Goal: Ask a question

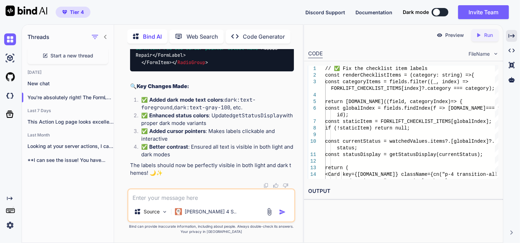
click at [200, 199] on textarea at bounding box center [211, 195] width 166 height 13
type textarea "I"
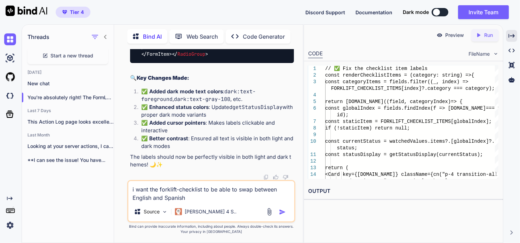
click at [197, 203] on div "i want the forklift-checklist to be able to swap between English and Spanish So…" at bounding box center [211, 201] width 168 height 42
click at [182, 200] on textarea "i want the forklift-checklist to be able to swap between English and Spanish" at bounding box center [211, 191] width 166 height 21
click at [186, 199] on textarea "i want the forklift-checklist to be able to swap between English and Spanish" at bounding box center [211, 191] width 166 height 21
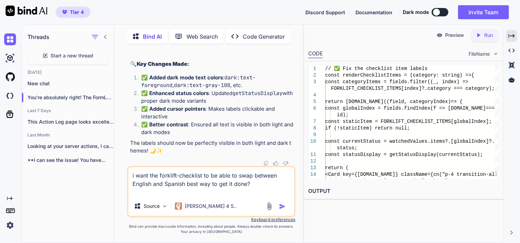
type textarea "i want the forklift-checklist to be able to swap between English and Spanish be…"
click at [282, 205] on img "button" at bounding box center [282, 206] width 7 height 7
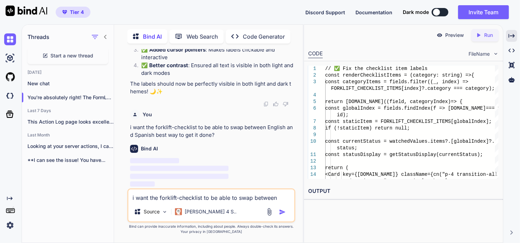
scroll to position [89572, 0]
click at [193, 213] on p "[PERSON_NAME] 4 S.." at bounding box center [211, 211] width 52 height 7
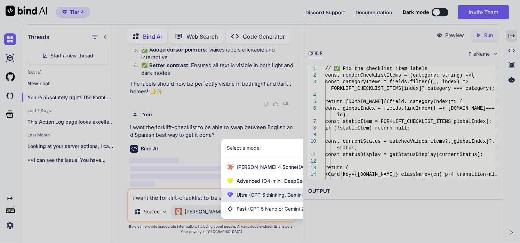
click at [252, 197] on span "(GPT-5 thinking, Gemini 2.5 Pro)" at bounding box center [285, 195] width 74 height 6
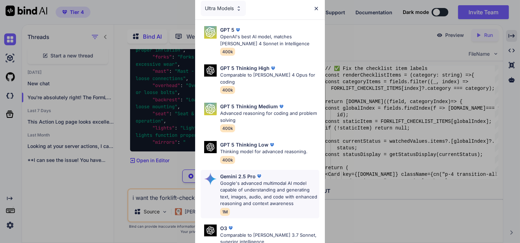
scroll to position [0, 0]
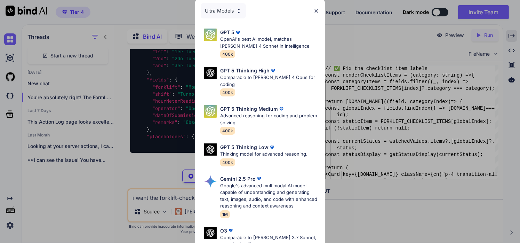
click at [96, 221] on div "Ultra Models GPT 5 OpenAI's best AI model, matches [PERSON_NAME] 4 Sonnet in In…" at bounding box center [260, 121] width 520 height 243
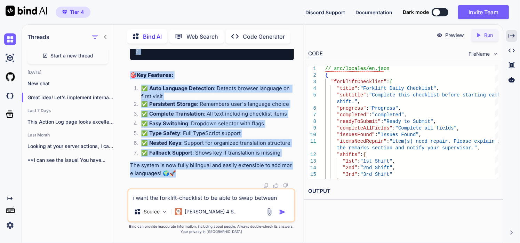
scroll to position [89596, 0]
drag, startPoint x: 177, startPoint y: 175, endPoint x: 130, endPoint y: 139, distance: 58.7
copy div "Lorem ipsu! Dol's ametconse adipiscingelitseddoe (t75i) utl etd magnaali enimad…"
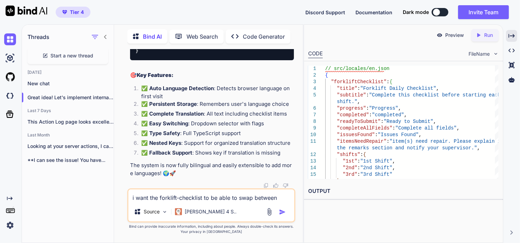
click at [104, 34] on icon at bounding box center [106, 37] width 6 height 6
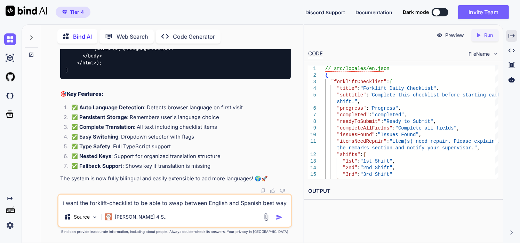
scroll to position [74286, 0]
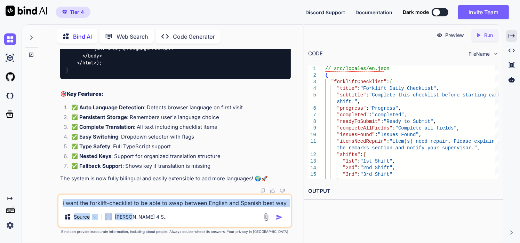
drag, startPoint x: 130, startPoint y: 222, endPoint x: 143, endPoint y: 204, distance: 22.8
click at [143, 204] on div "i want the forklift-checklist to be able to swap between English and Spanish be…" at bounding box center [174, 210] width 235 height 34
click at [143, 204] on textarea "i want the forklift-checklist to be able to swap between English and Spanish be…" at bounding box center [174, 200] width 233 height 13
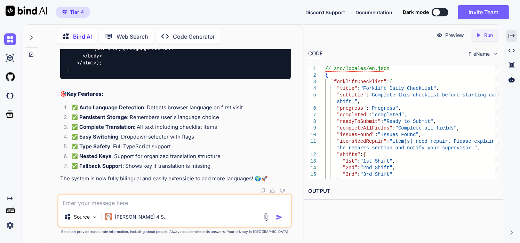
paste textarea "TypeError: firebase_firestore__WEBPACK_IMPORTED_MODULE_6__.[DOMAIN_NAME] is not…"
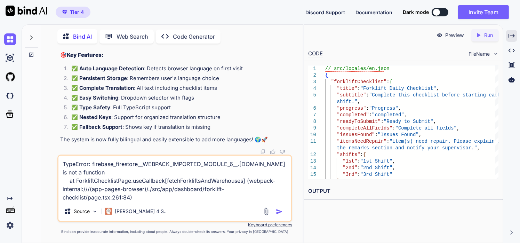
type textarea "TypeError: firebase_firestore__WEBPACK_IMPORTED_MODULE_6__.[DOMAIN_NAME] is not…"
click at [280, 212] on img "button" at bounding box center [279, 211] width 7 height 7
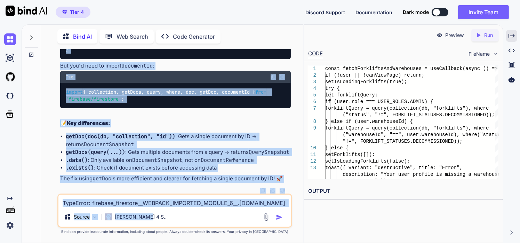
scroll to position [81445, 0]
drag, startPoint x: 60, startPoint y: 122, endPoint x: 287, endPoint y: 179, distance: 233.8
copy div "Lor ipsum do sitametco adipisc eli'se doeiusm .temp() in u laboreet doloremag a…"
